Goal: Understand process/instructions: Learn how to perform a task or action

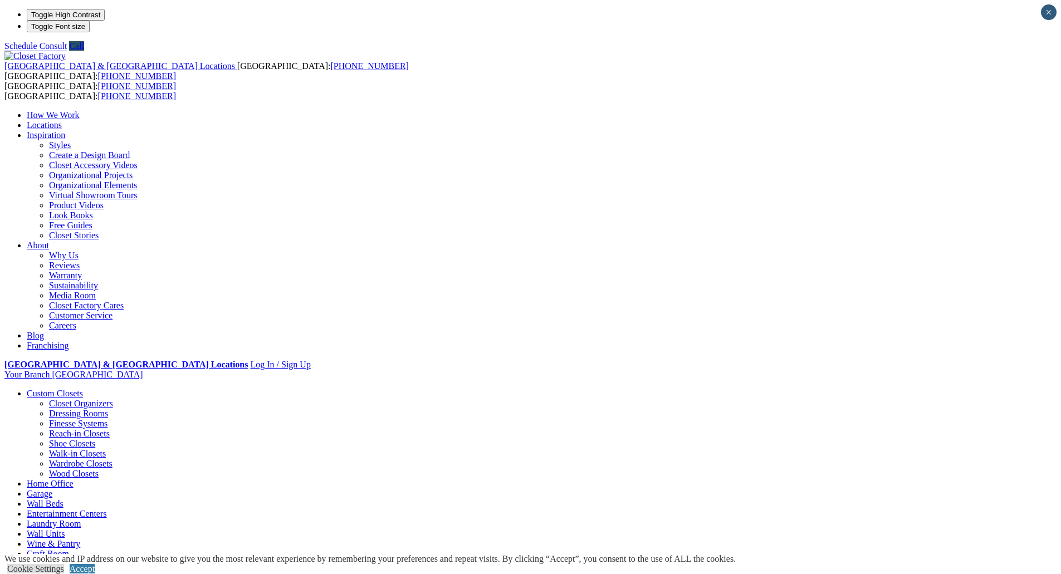
click at [73, 479] on link "Home Office" at bounding box center [50, 483] width 47 height 9
